Goal: Information Seeking & Learning: Learn about a topic

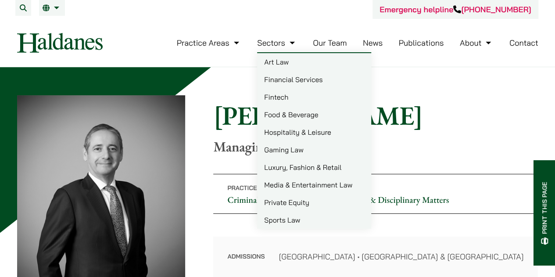
click at [90, 41] on img at bounding box center [60, 43] width 86 height 20
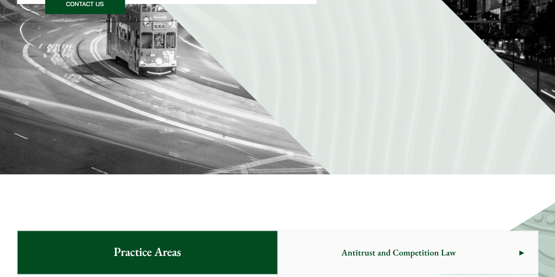
scroll to position [439, 0]
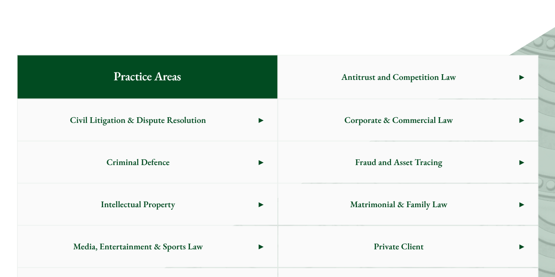
click at [155, 158] on span "Criminal Defence" at bounding box center [138, 161] width 241 height 41
